Goal: Complete application form

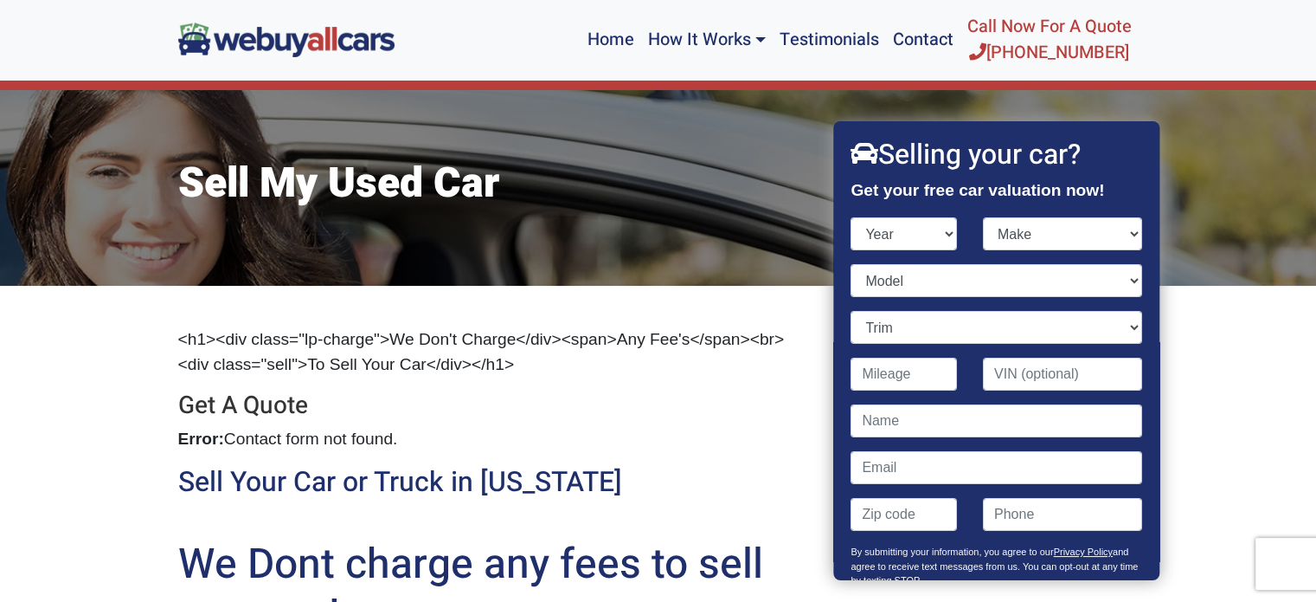
click at [944, 235] on select "Year [DATE] 2025 2024 2023 2022 2021 2020 2019 2018 2017 2016 2015 2014 2013 20…" at bounding box center [905, 233] width 106 height 33
select select "2009"
click at [852, 217] on select "Year [DATE] 2025 2024 2023 2022 2021 2020 2019 2018 2017 2016 2015 2014 2013 20…" at bounding box center [905, 233] width 106 height 33
click at [1118, 235] on select "Make Acura Aston [PERSON_NAME] Audi Bentley BMW Bugatti Buick Cadillac Chevrole…" at bounding box center [1062, 233] width 159 height 33
select select "Jeep"
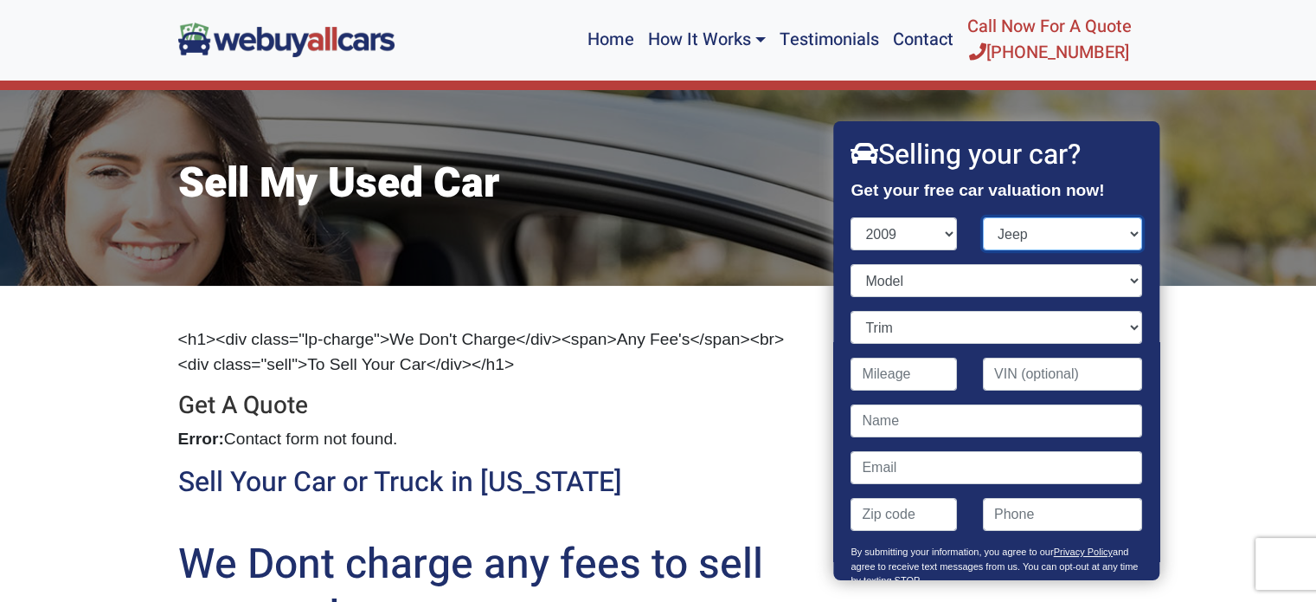
click at [983, 217] on select "Make Acura Aston [PERSON_NAME] Audi Bentley BMW Bugatti Buick Cadillac Chevrole…" at bounding box center [1062, 233] width 159 height 33
click at [1117, 281] on select "Model Commander Compass Grand Cherokee Liberty Patriot Wrangler" at bounding box center [997, 280] width 291 height 33
select select "Liberty"
click at [852, 264] on select "Model Commander Compass Grand Cherokee Liberty Patriot Wrangler" at bounding box center [997, 280] width 291 height 33
click at [1119, 325] on select "Trim Limited 4dr SUV (3.7L 6cyl) Limited 4dr SUV 4WD (3.7L 6cyl) Sport 4dr SUV …" at bounding box center [997, 327] width 291 height 33
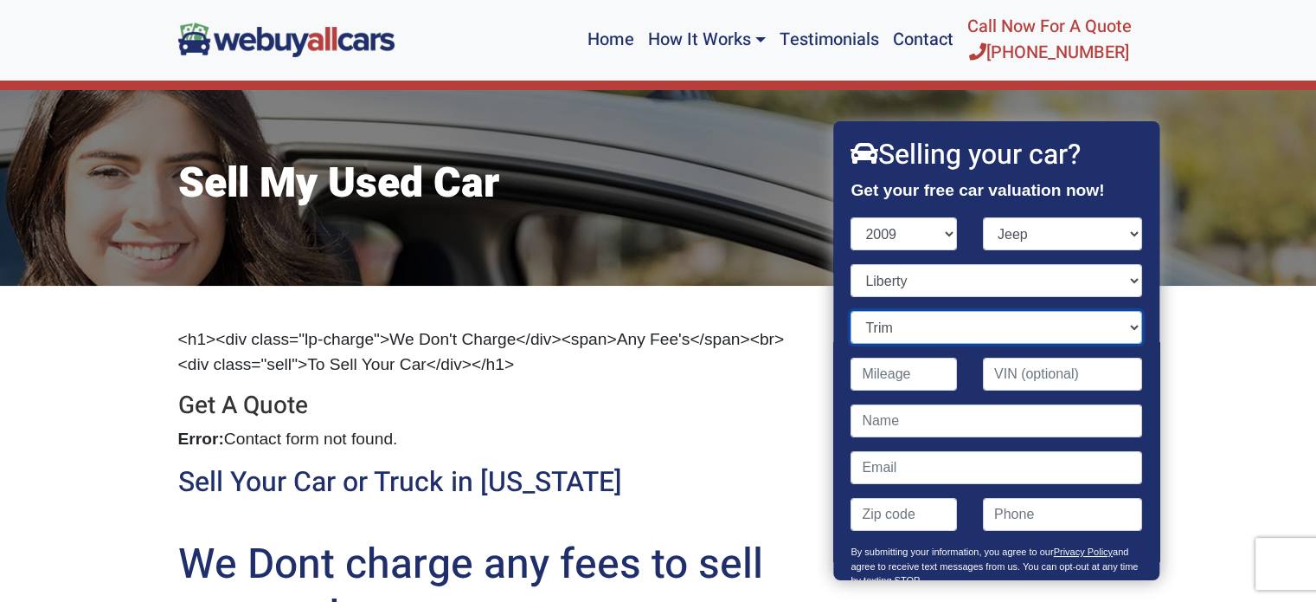
select select "Limited 4dr SUV 4WD (3.7L 6cyl)"
click at [852, 311] on select "Trim Limited 4dr SUV (3.7L 6cyl) Limited 4dr SUV 4WD (3.7L 6cyl) Sport 4dr SUV …" at bounding box center [997, 327] width 291 height 33
click at [924, 384] on input "Contact form" at bounding box center [905, 373] width 106 height 33
type input "117,000"
click at [907, 427] on input "Contact form" at bounding box center [997, 420] width 291 height 33
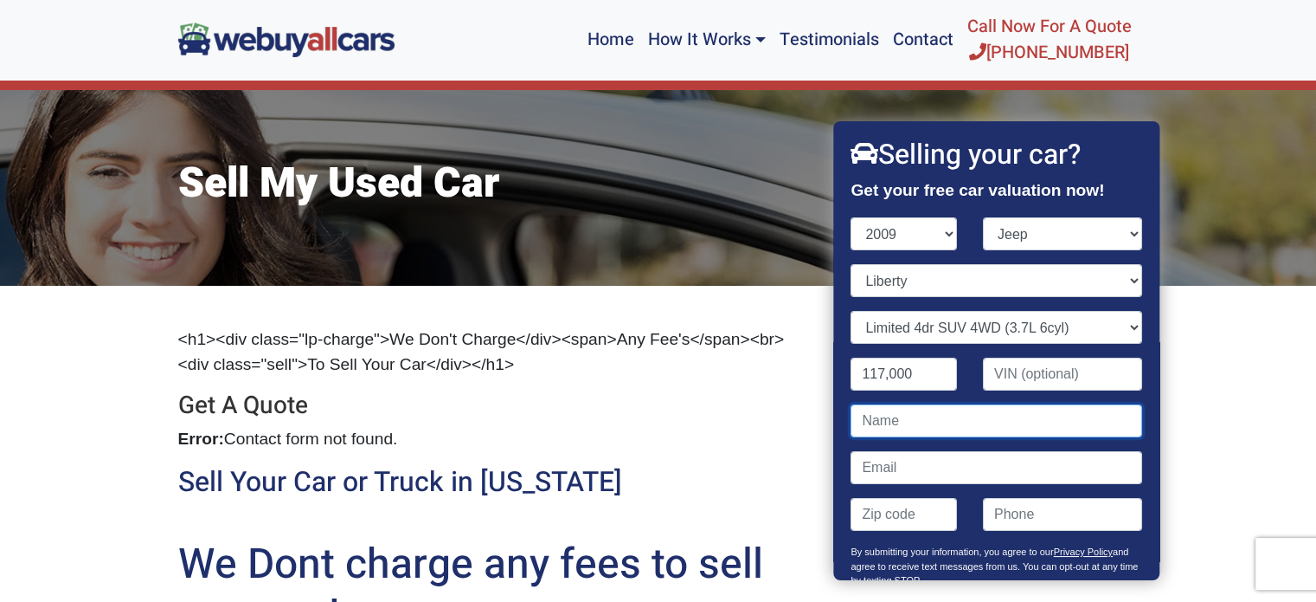
type input "[PERSON_NAME]"
type input "[EMAIL_ADDRESS][DOMAIN_NAME]"
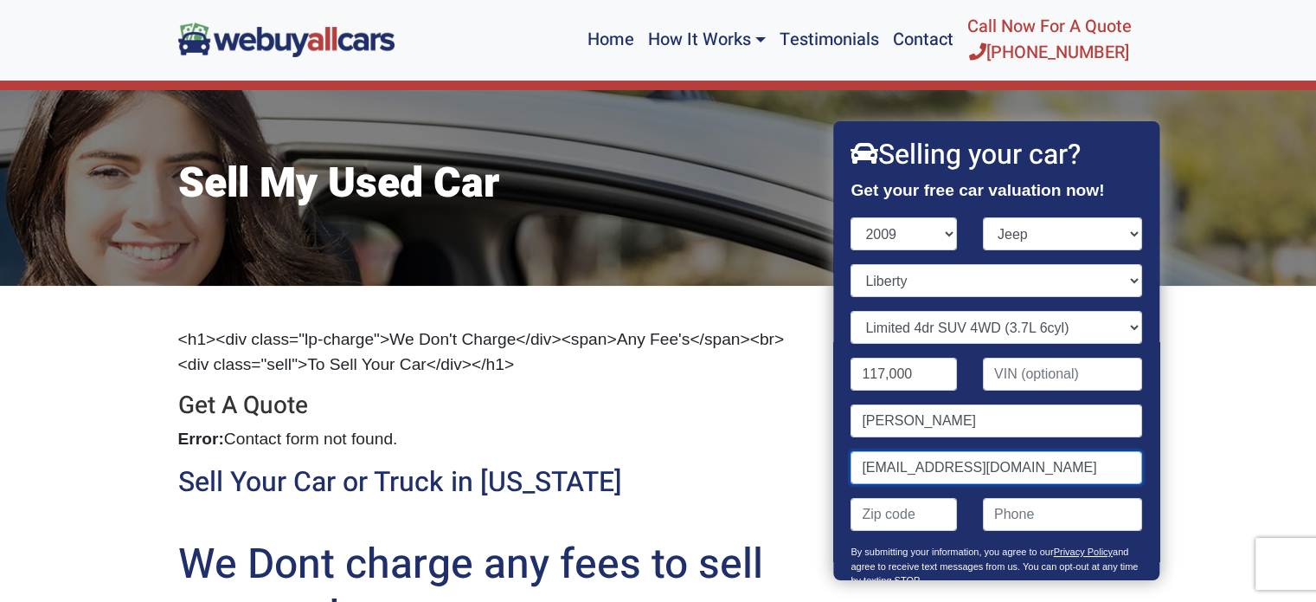
type input "08033"
type input "8565462905"
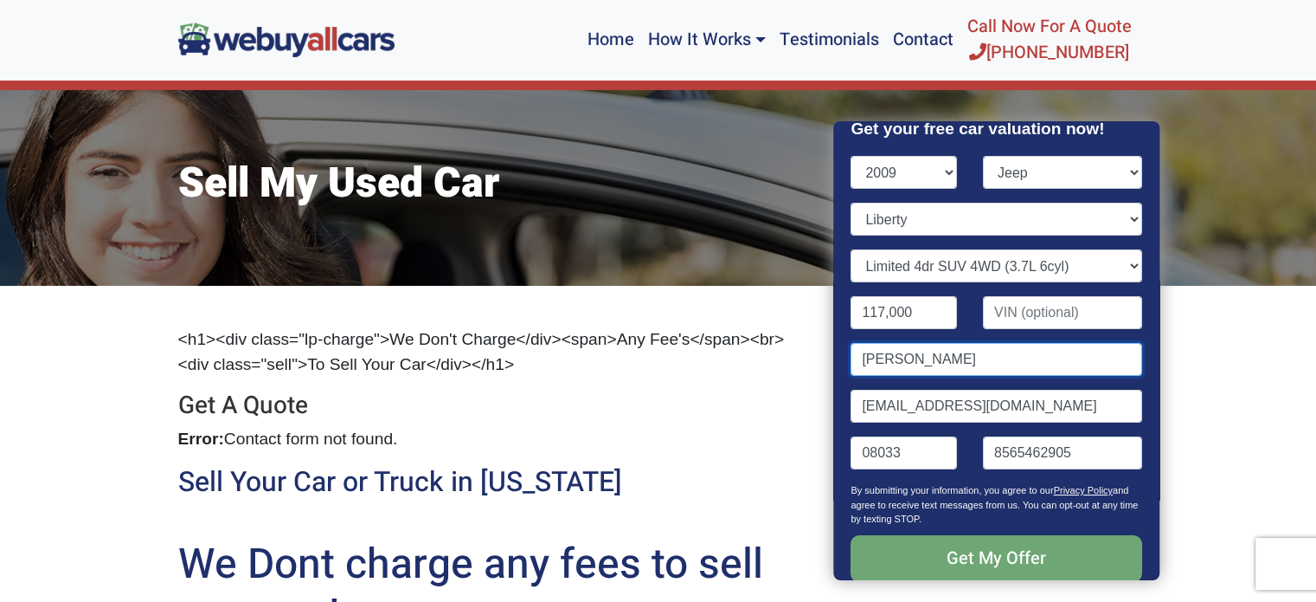
scroll to position [216, 0]
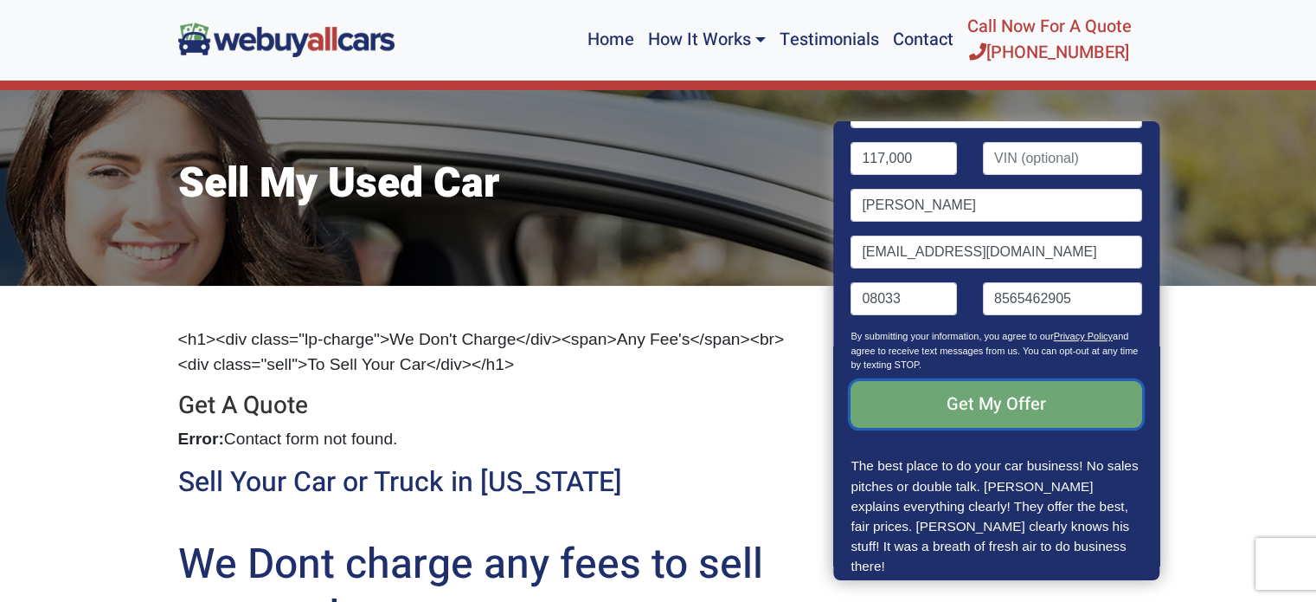
click at [987, 405] on input "Get My Offer" at bounding box center [997, 404] width 291 height 47
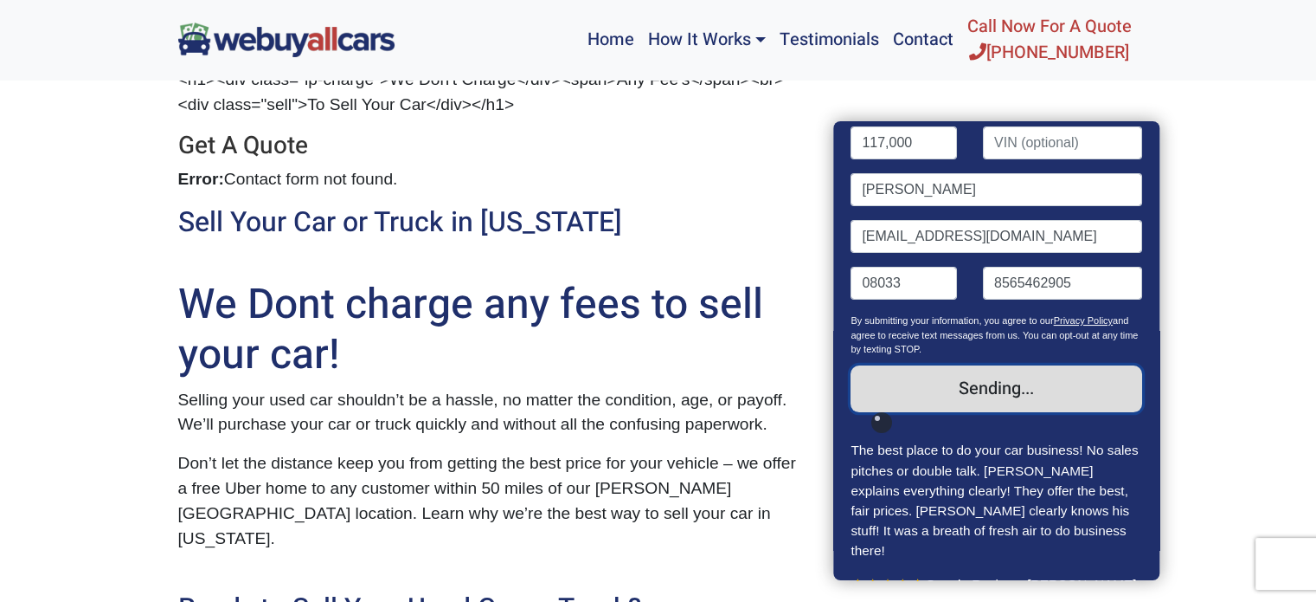
scroll to position [235, 0]
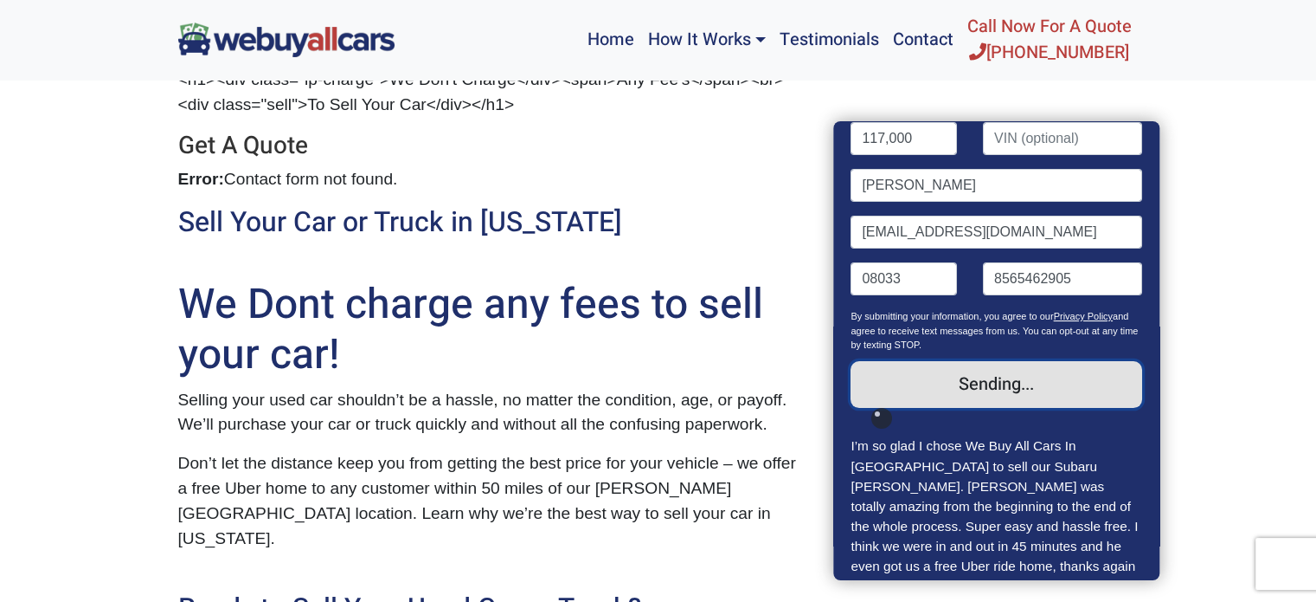
click at [987, 385] on input "Get My Offer" at bounding box center [997, 384] width 291 height 47
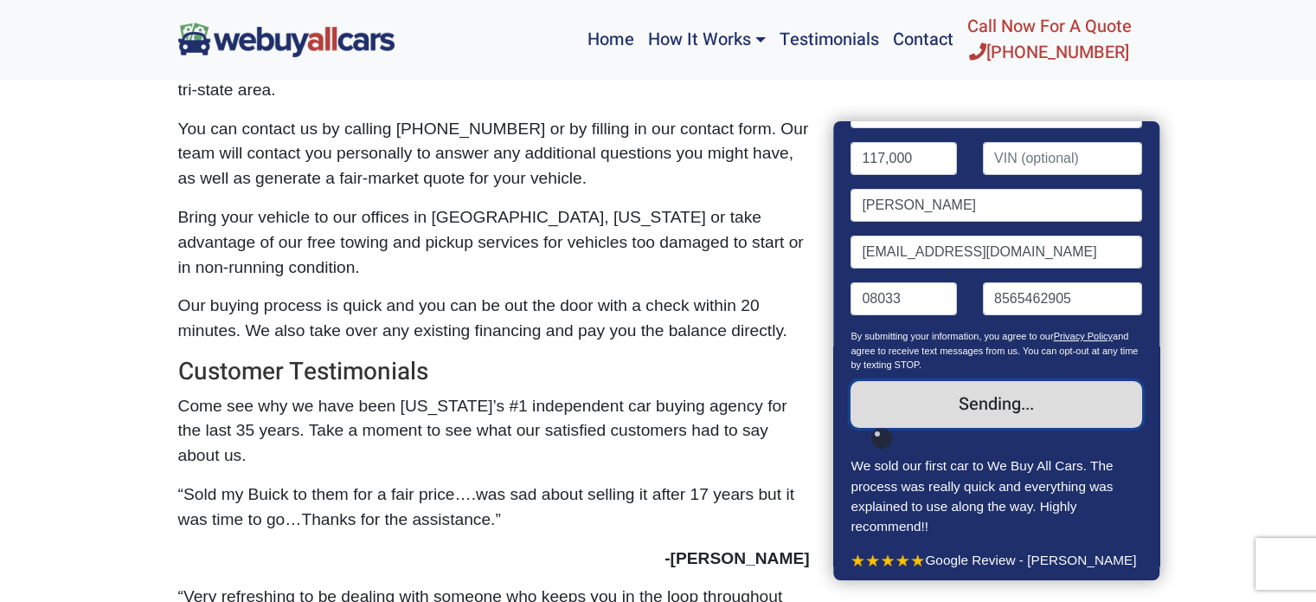
scroll to position [1385, 0]
